Goal: Task Accomplishment & Management: Use online tool/utility

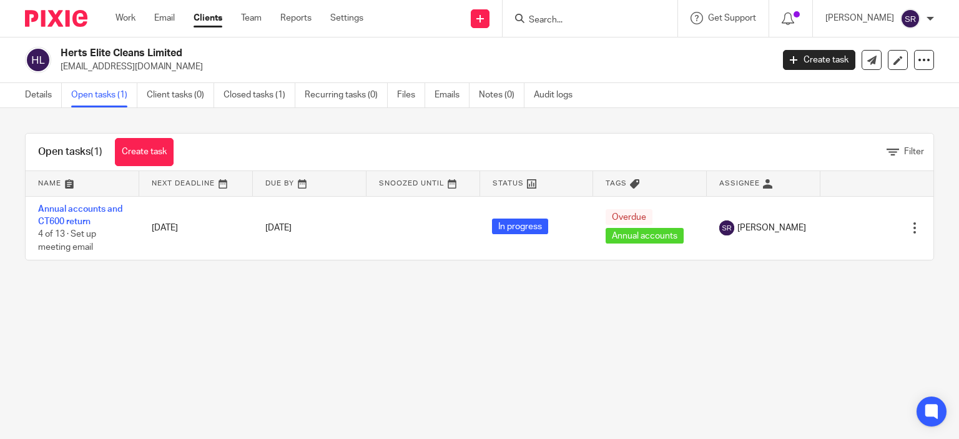
click at [524, 19] on icon at bounding box center [519, 18] width 9 height 9
click at [579, 22] on input "Search" at bounding box center [584, 20] width 112 height 11
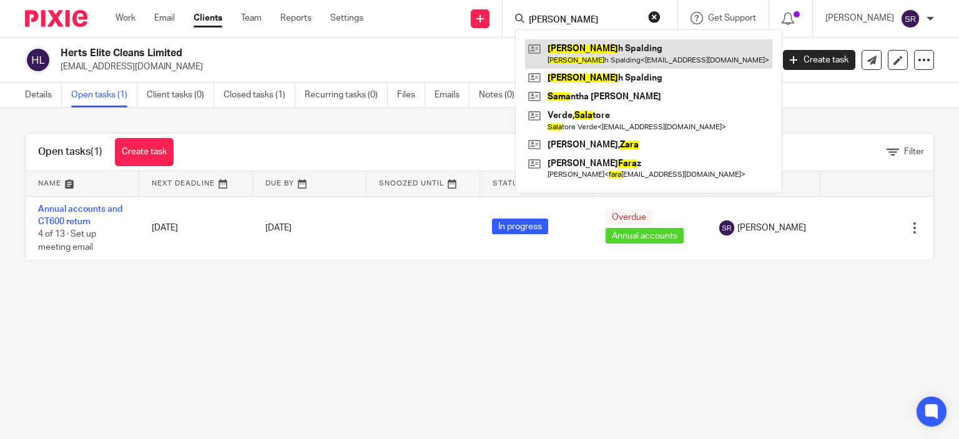
type input "sara"
click at [583, 56] on link at bounding box center [648, 53] width 247 height 29
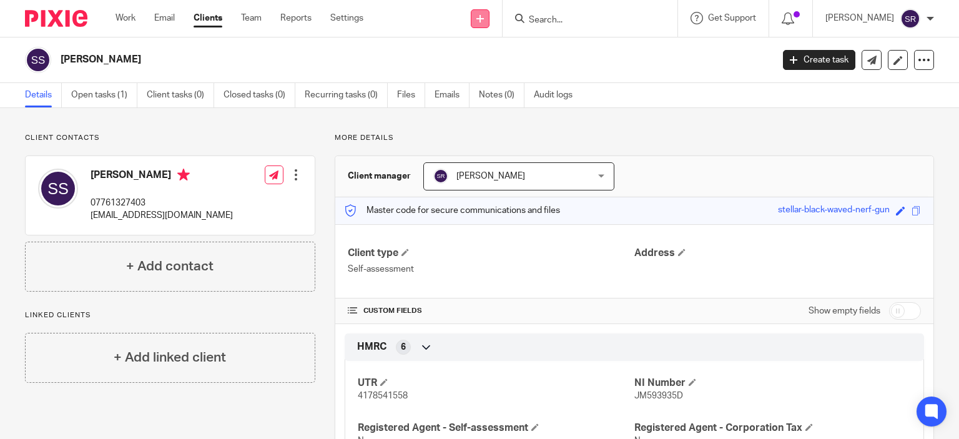
click at [484, 15] on icon at bounding box center [479, 18] width 7 height 7
click at [515, 112] on link "Request signature" at bounding box center [504, 113] width 87 height 18
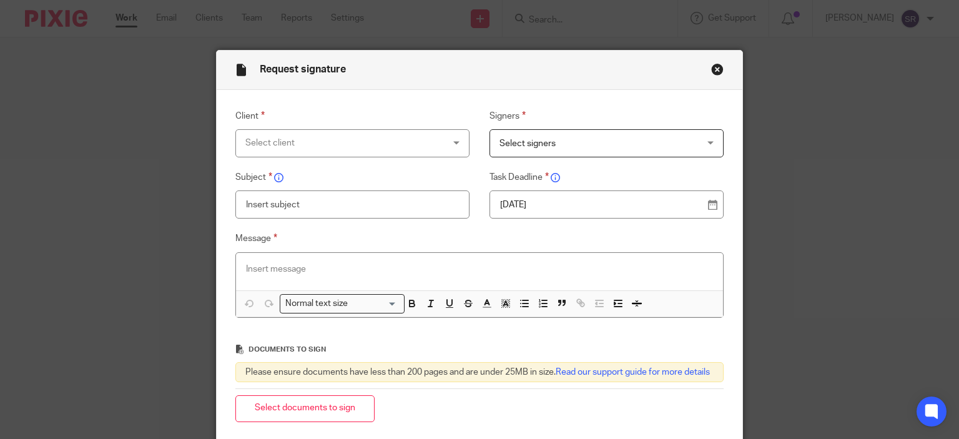
click at [358, 138] on div "Select client" at bounding box center [334, 143] width 179 height 26
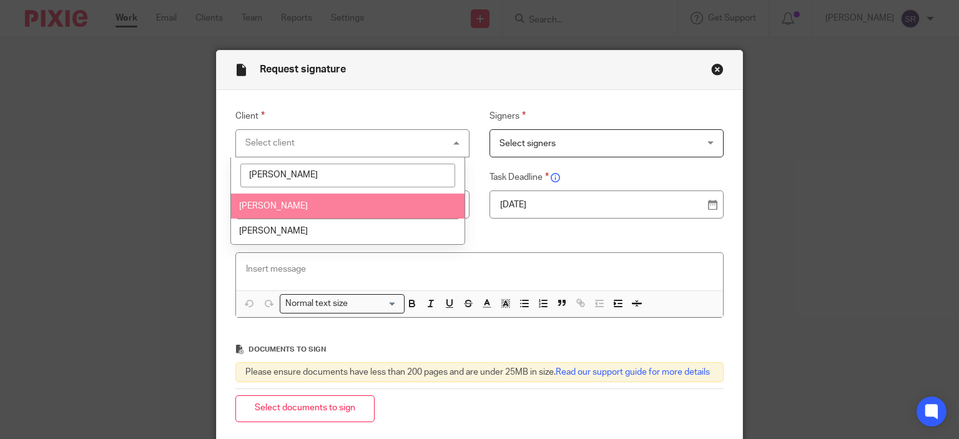
click at [312, 207] on li "[PERSON_NAME]" at bounding box center [347, 207] width 233 height 26
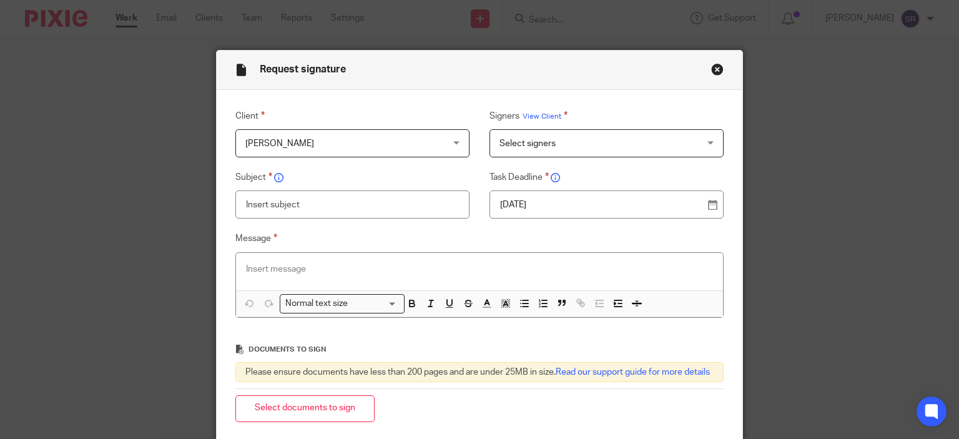
click at [642, 136] on span "Select signers" at bounding box center [588, 143] width 179 height 26
click at [380, 155] on span "[PERSON_NAME]" at bounding box center [334, 143] width 179 height 26
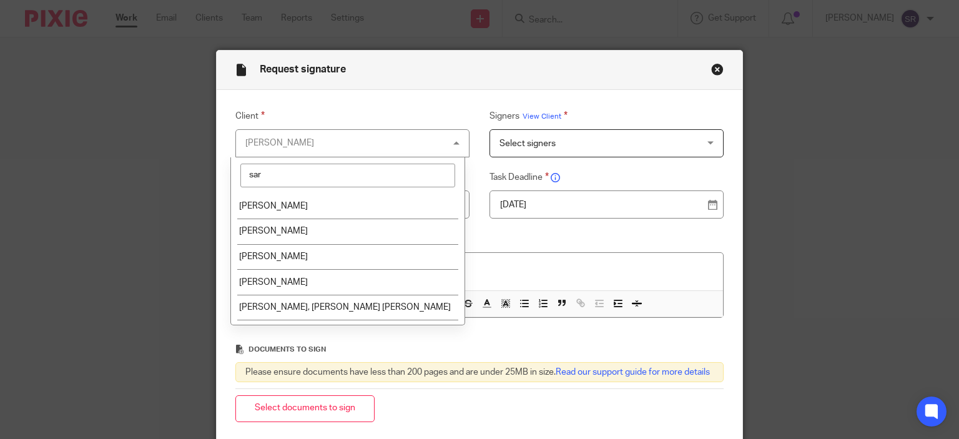
type input "sara"
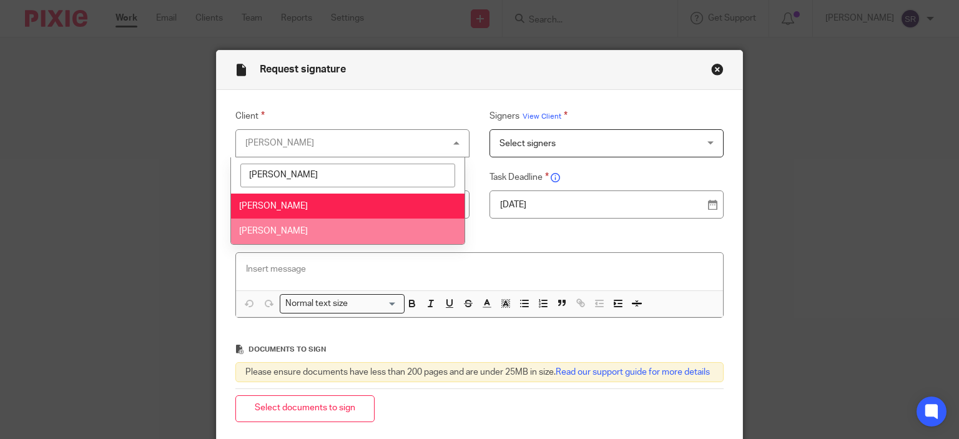
click at [303, 233] on li "[PERSON_NAME]" at bounding box center [347, 232] width 233 height 26
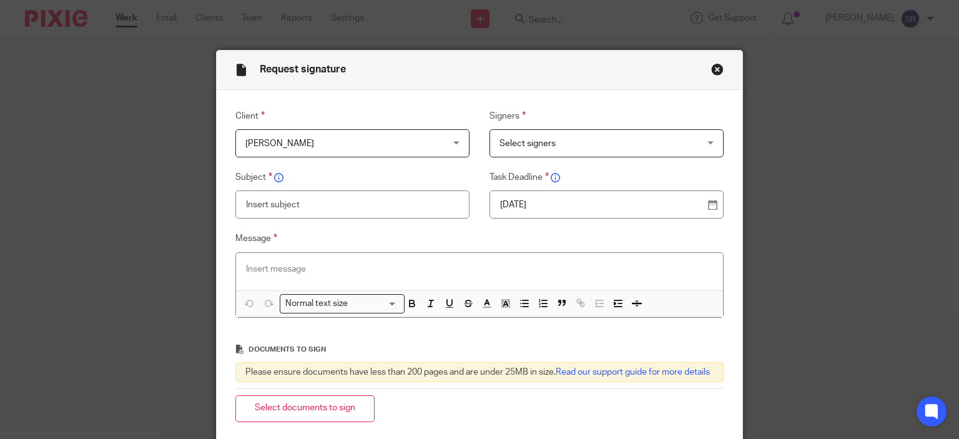
click at [622, 144] on span "Select signers" at bounding box center [588, 143] width 179 height 26
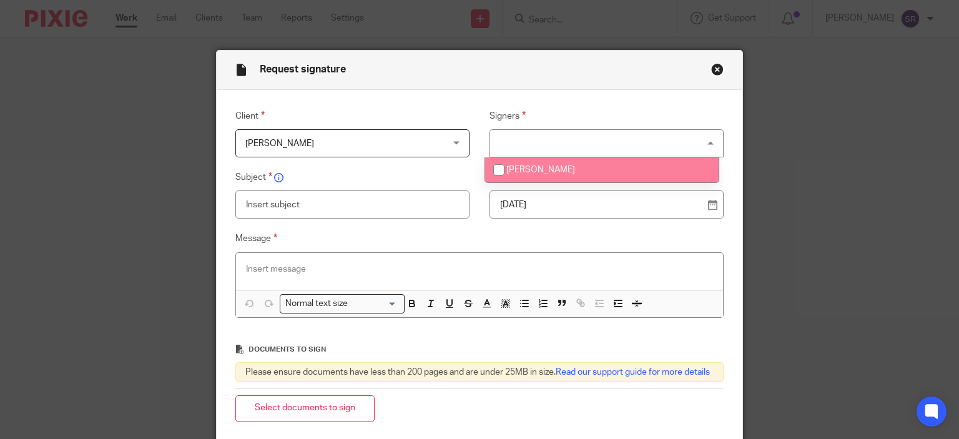
click at [592, 164] on li "[PERSON_NAME]" at bounding box center [601, 170] width 233 height 26
checkbox input "true"
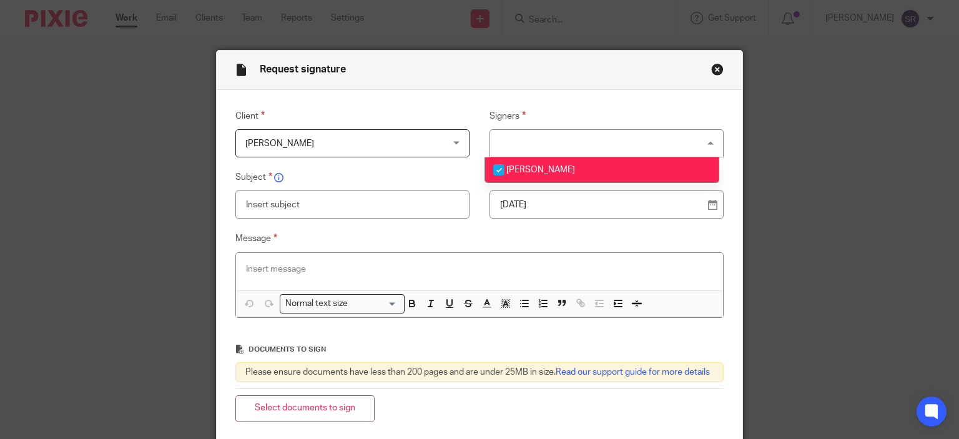
click at [371, 205] on input "text" at bounding box center [352, 204] width 235 height 28
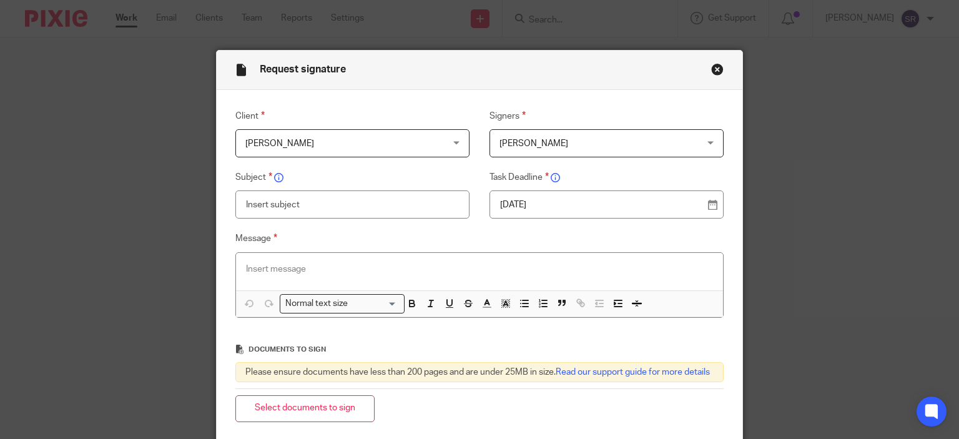
click at [371, 205] on input "text" at bounding box center [352, 204] width 235 height 28
type input "Tax return 2025"
click at [381, 267] on p at bounding box center [480, 269] width 468 height 12
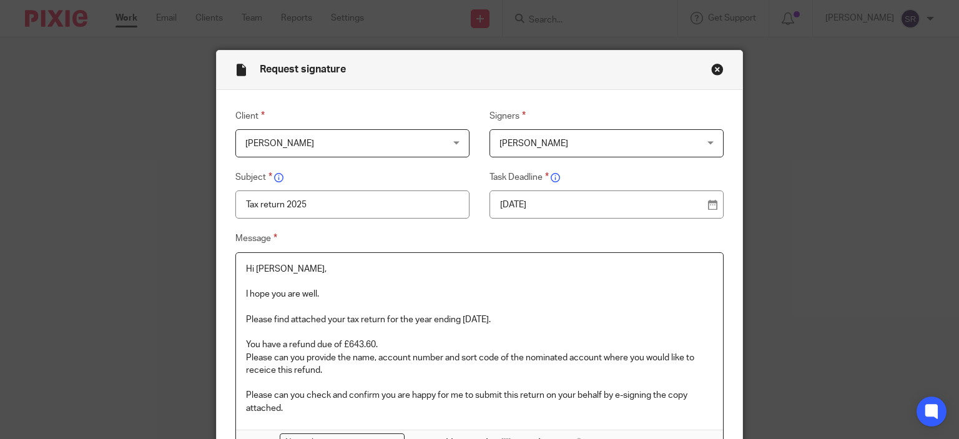
scroll to position [187, 0]
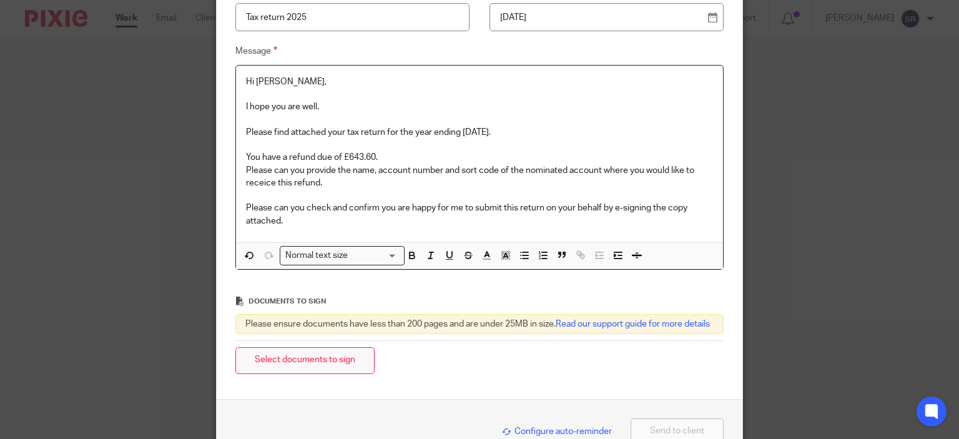
click at [336, 369] on button "Select documents to sign" at bounding box center [304, 360] width 139 height 27
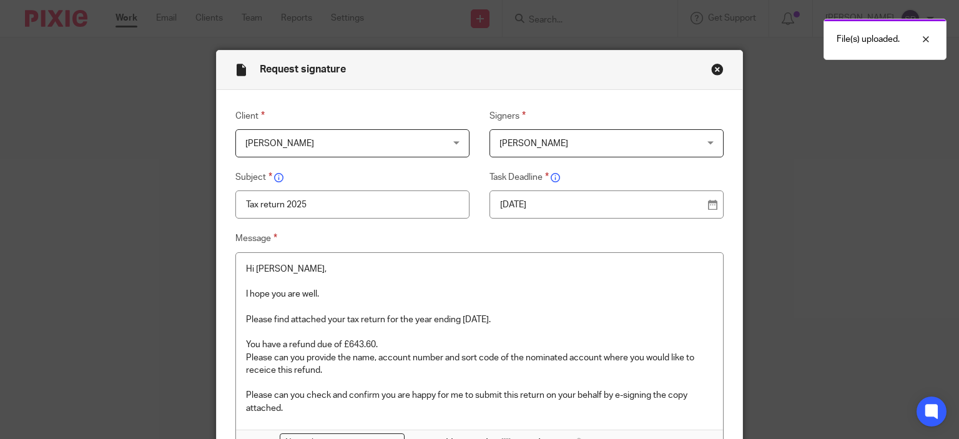
scroll to position [303, 0]
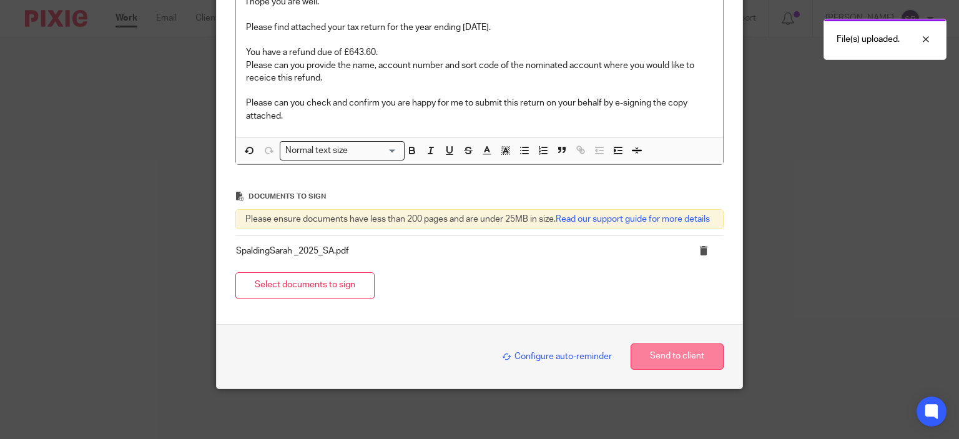
click at [689, 349] on button "Send to client" at bounding box center [677, 356] width 93 height 27
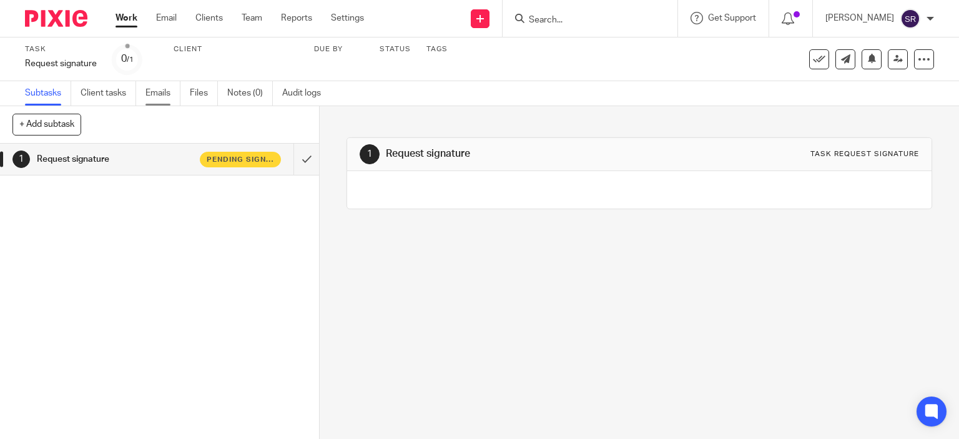
click at [171, 94] on link "Emails" at bounding box center [162, 93] width 35 height 24
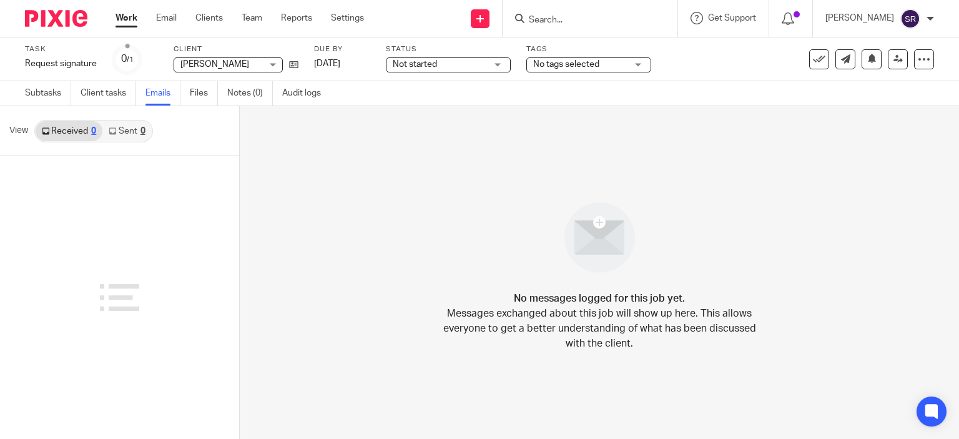
click at [134, 127] on link "Sent 0" at bounding box center [126, 131] width 49 height 20
click at [591, 21] on input "Search" at bounding box center [584, 20] width 112 height 11
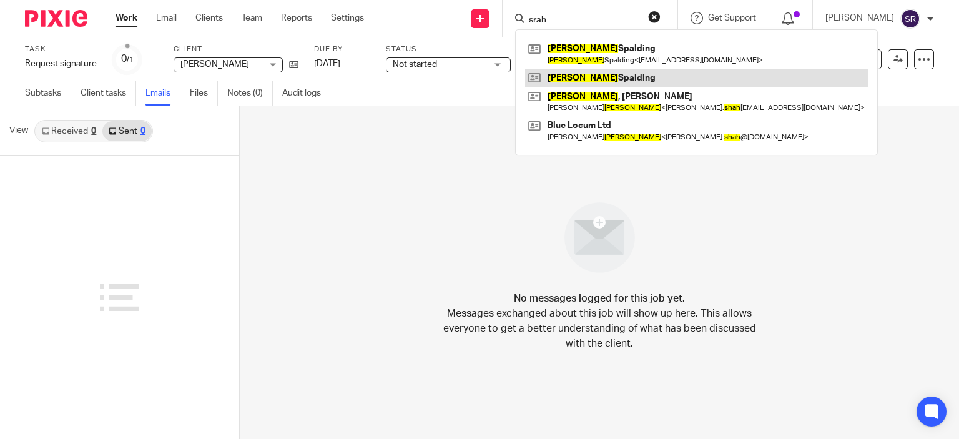
type input "srah"
click at [618, 74] on link at bounding box center [696, 78] width 343 height 19
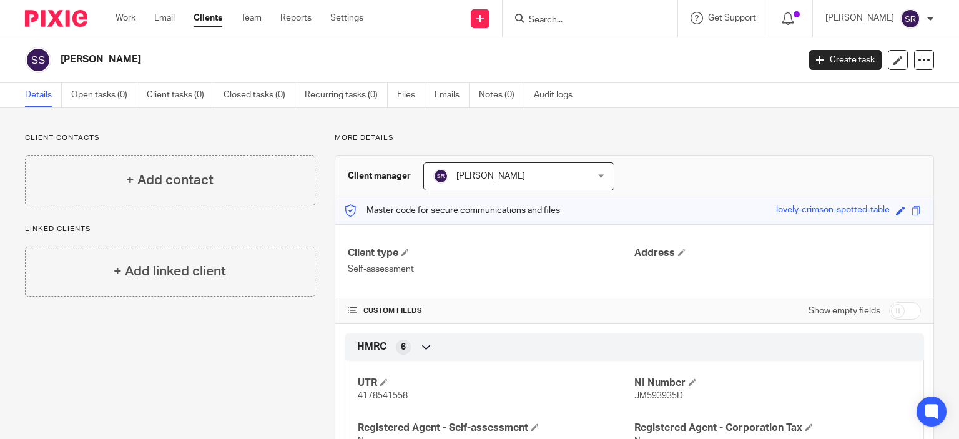
click at [653, 4] on div at bounding box center [590, 18] width 175 height 37
click at [642, 29] on div at bounding box center [590, 18] width 175 height 37
click at [572, 21] on input "Search" at bounding box center [584, 20] width 112 height 11
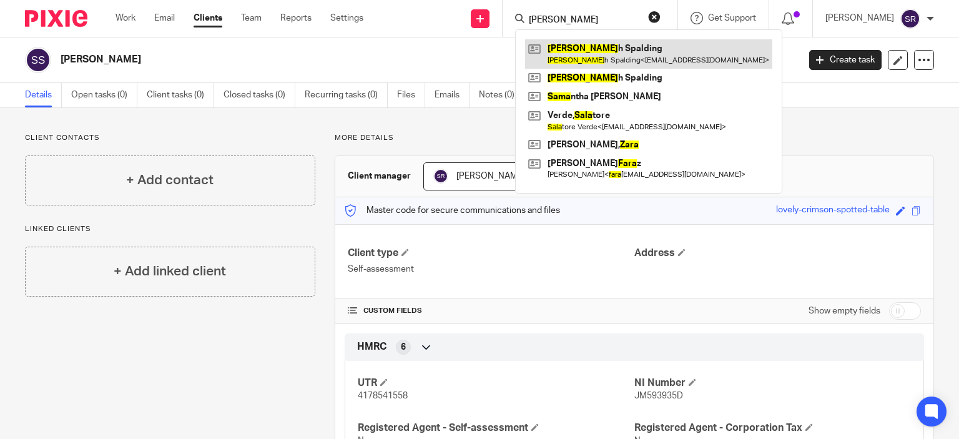
type input "sara"
click at [594, 62] on link at bounding box center [648, 53] width 247 height 29
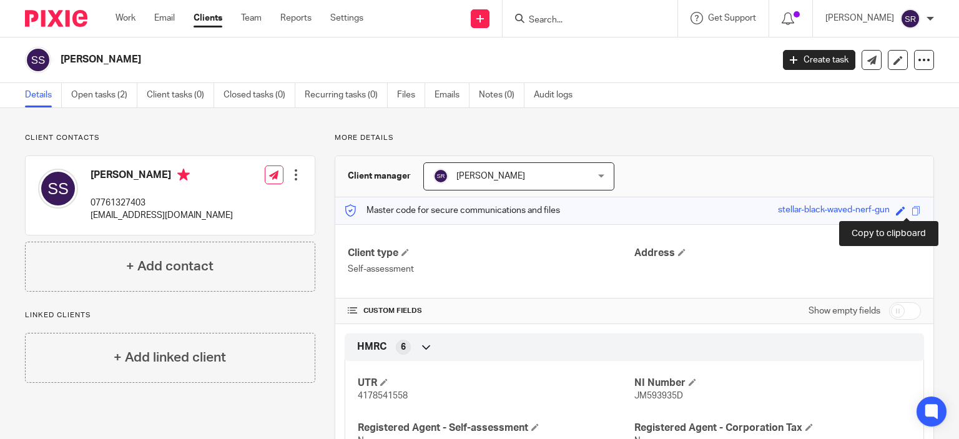
click at [911, 210] on span at bounding box center [915, 210] width 9 height 9
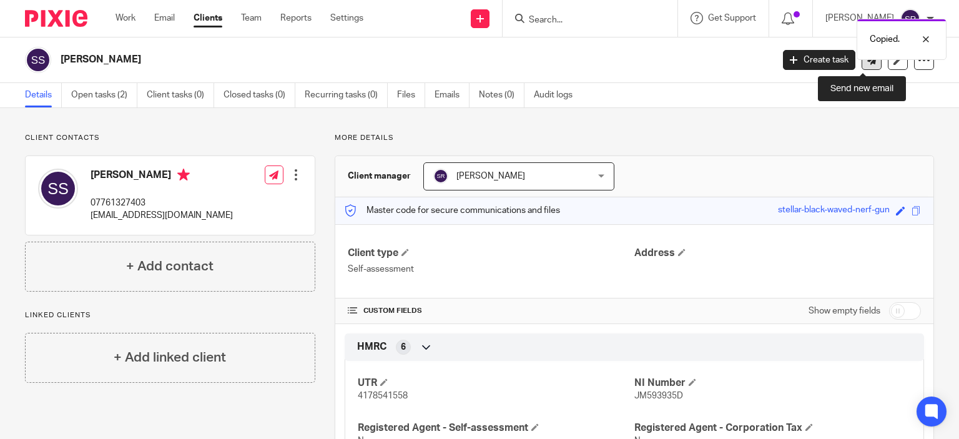
click at [867, 62] on icon at bounding box center [871, 60] width 9 height 9
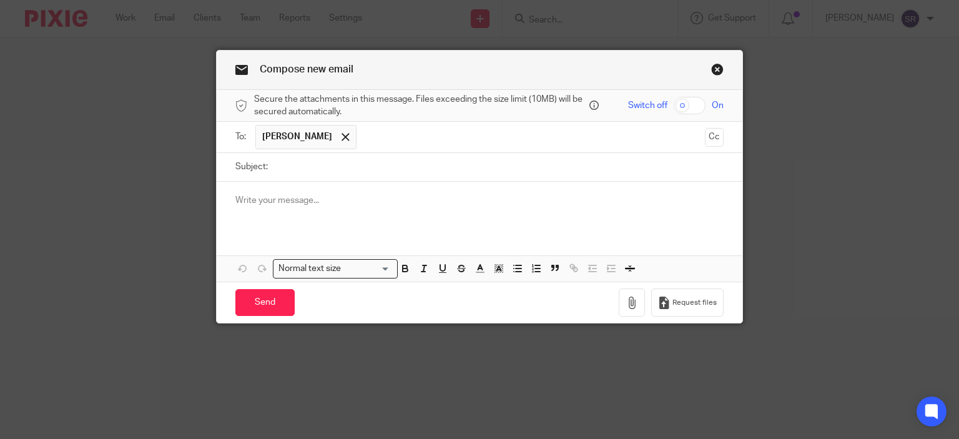
click at [400, 175] on input "Subject:" at bounding box center [499, 167] width 450 height 28
type input "Access code"
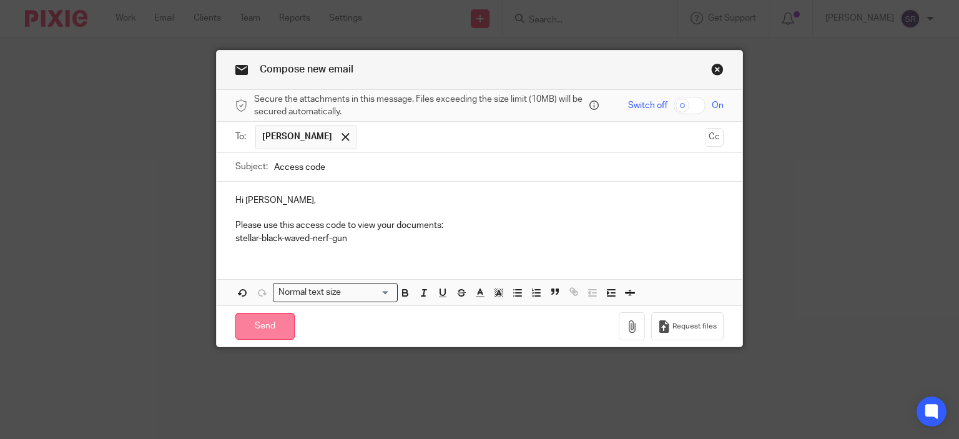
click at [247, 320] on input "Send" at bounding box center [264, 326] width 59 height 27
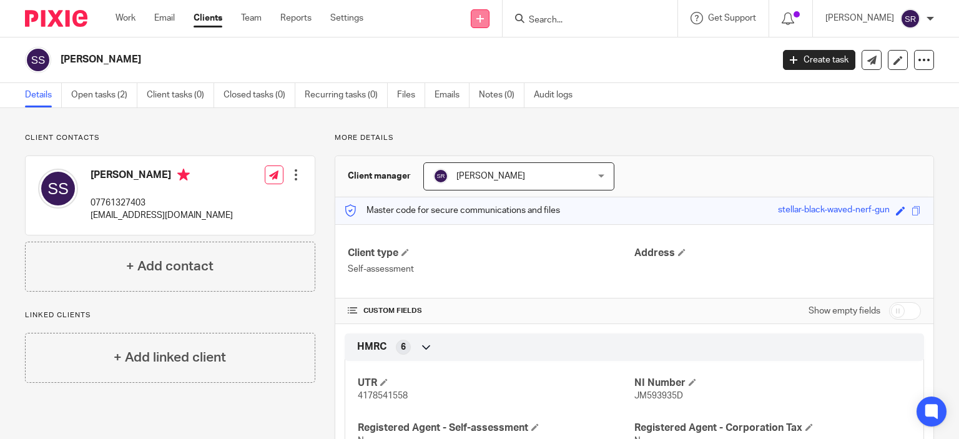
click at [489, 17] on link at bounding box center [480, 18] width 19 height 19
click at [526, 116] on link "Request signature" at bounding box center [504, 113] width 87 height 18
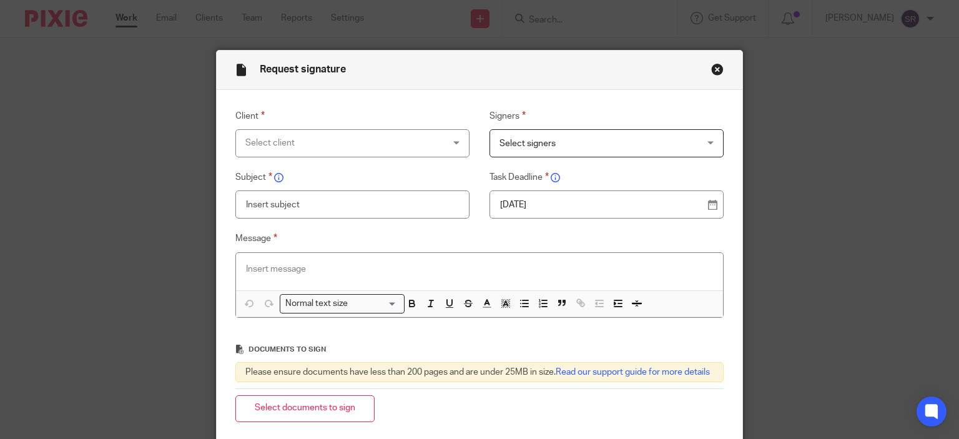
click at [460, 144] on div "Select client" at bounding box center [352, 143] width 235 height 28
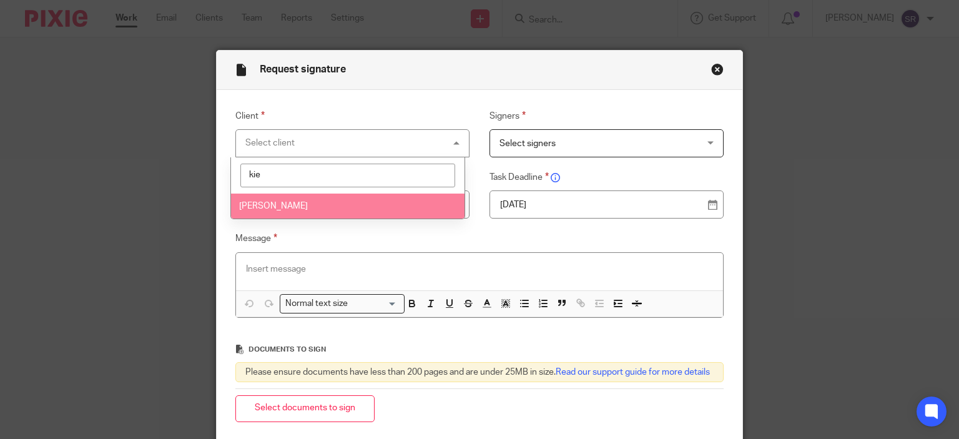
type input "kie"
drag, startPoint x: 378, startPoint y: 202, endPoint x: 543, endPoint y: 152, distance: 172.2
click at [380, 197] on li "Kieran Francis" at bounding box center [347, 207] width 233 height 26
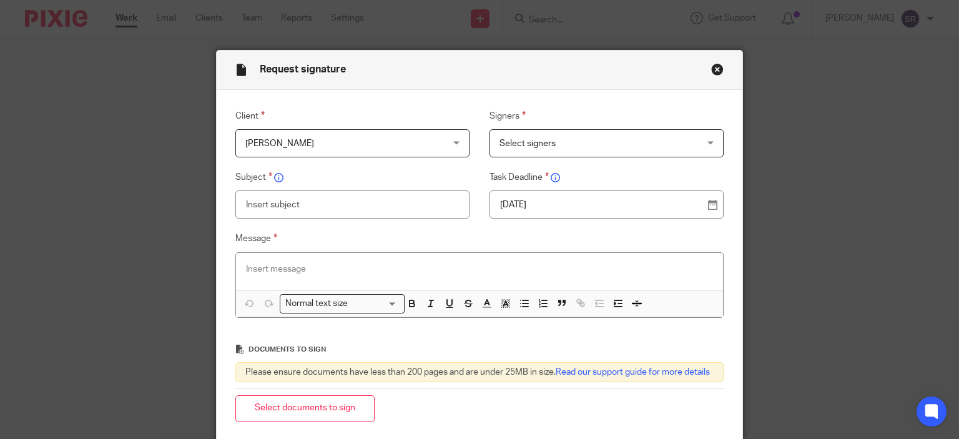
click at [584, 144] on span "Select signers" at bounding box center [588, 143] width 179 height 26
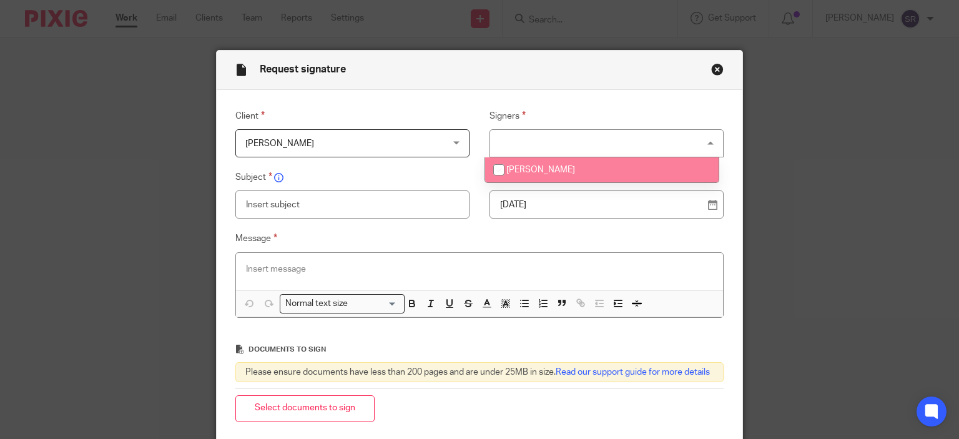
click at [557, 170] on span "Kieran Francis" at bounding box center [540, 169] width 69 height 9
checkbox input "true"
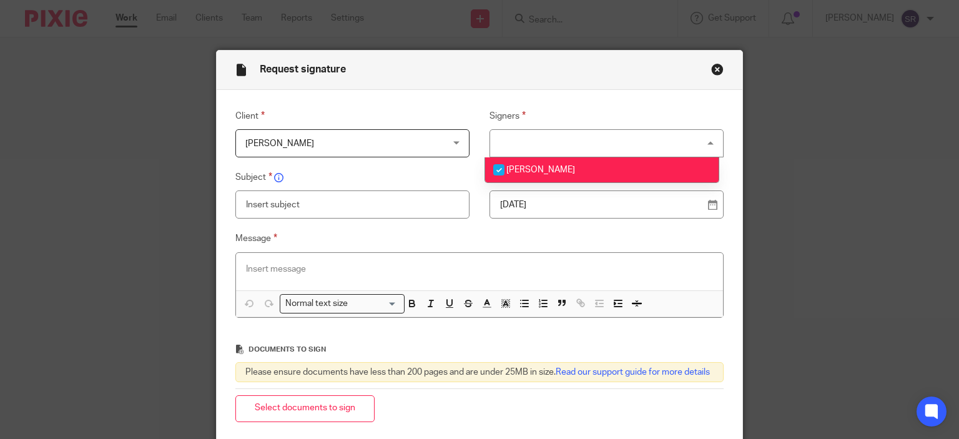
click at [367, 205] on input "text" at bounding box center [352, 204] width 235 height 28
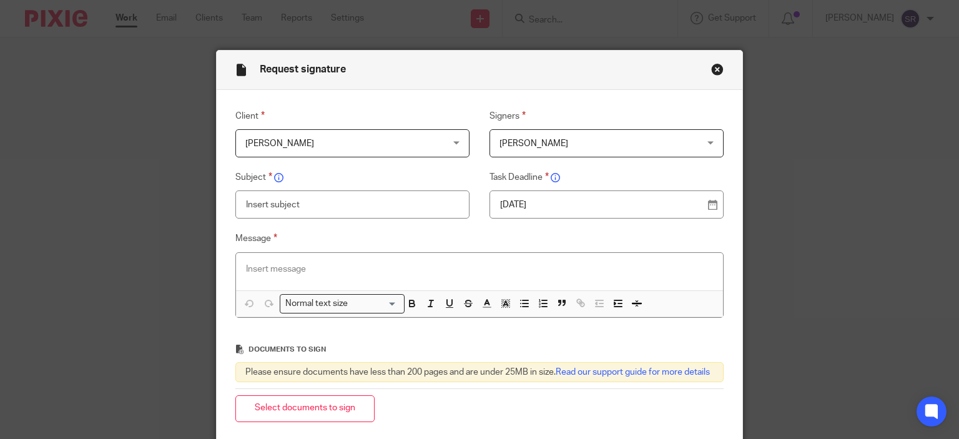
type input "t"
type input "Tax return 2025"
click at [387, 272] on p at bounding box center [480, 269] width 468 height 12
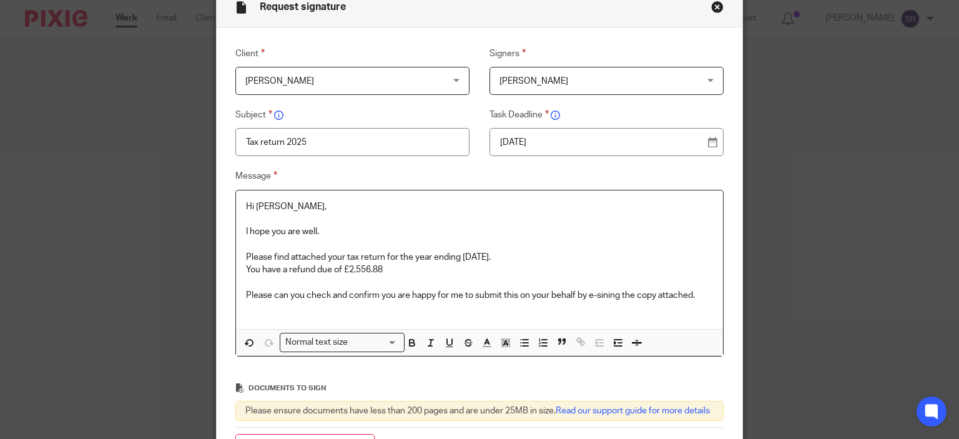
scroll to position [187, 0]
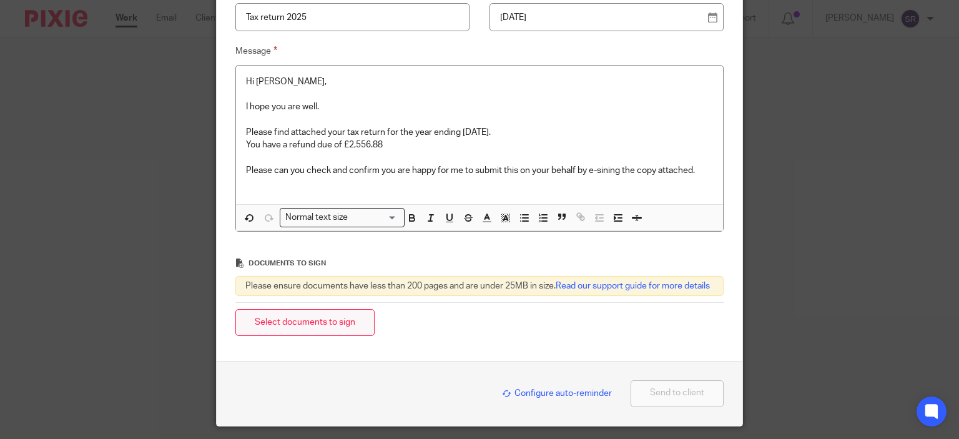
click at [332, 326] on button "Select documents to sign" at bounding box center [304, 322] width 139 height 27
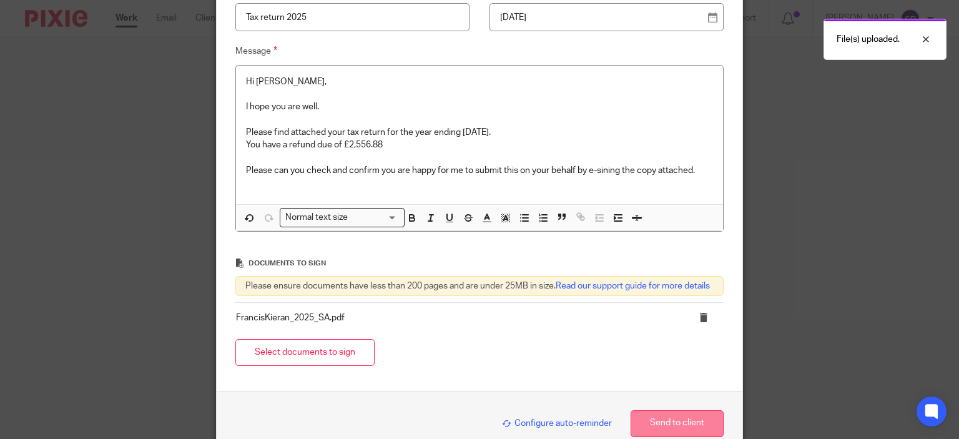
click at [674, 431] on button "Send to client" at bounding box center [677, 423] width 93 height 27
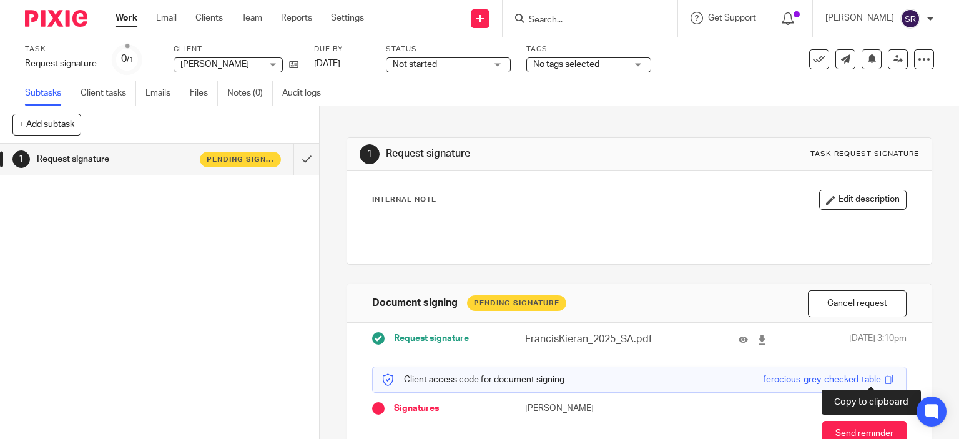
click at [884, 379] on span at bounding box center [888, 379] width 9 height 9
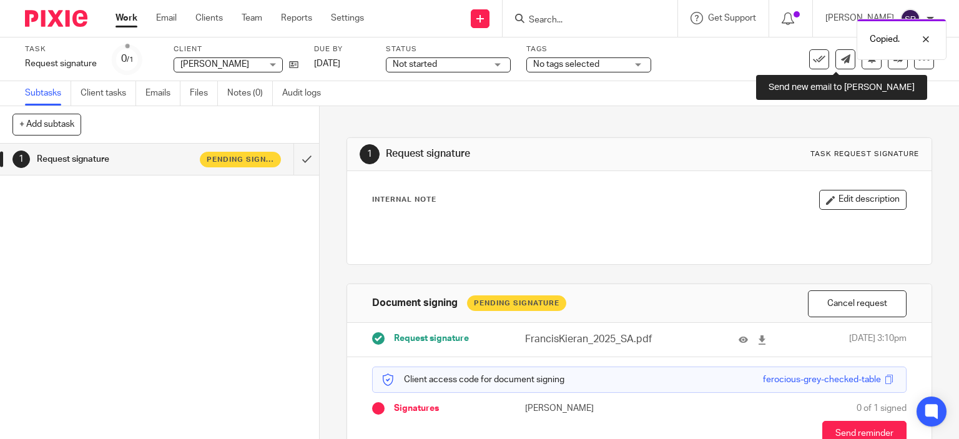
click at [832, 57] on div "Copied." at bounding box center [712, 35] width 467 height 47
click at [843, 58] on link at bounding box center [845, 59] width 20 height 20
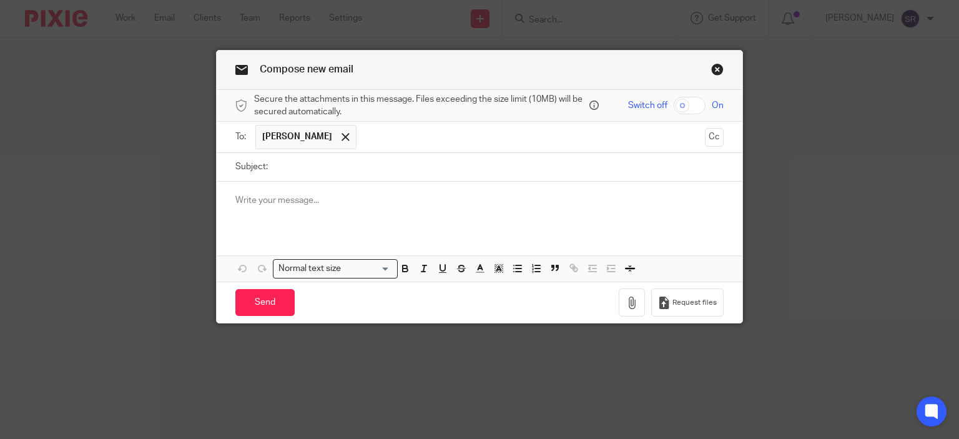
click at [287, 177] on input "Subject:" at bounding box center [499, 167] width 450 height 28
type input "Access code"
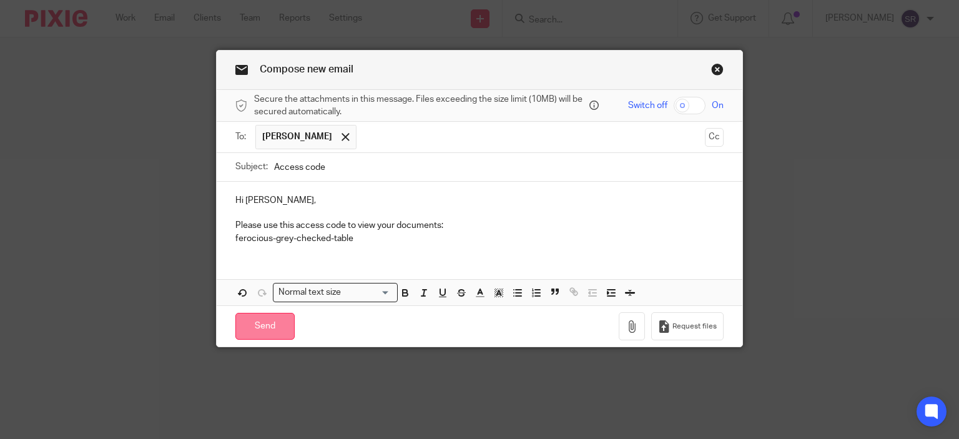
click at [270, 319] on input "Send" at bounding box center [264, 326] width 59 height 27
